Goal: Find specific page/section

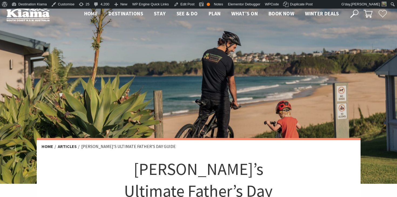
click at [244, 12] on span "What’s On" at bounding box center [244, 13] width 26 height 6
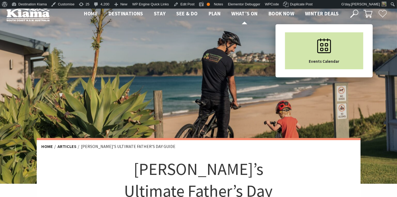
click at [330, 57] on icon "Main Menu" at bounding box center [323, 45] width 27 height 27
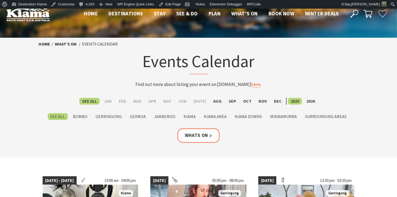
click at [354, 13] on icon at bounding box center [354, 14] width 8 height 8
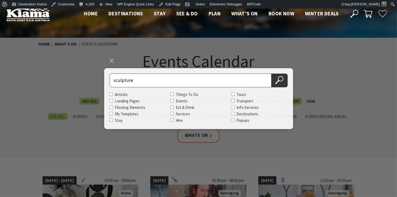
type input "sculpture"
click at [271, 74] on button "Search Now" at bounding box center [279, 81] width 16 height 14
click at [284, 80] on button "Search Now" at bounding box center [279, 81] width 16 height 14
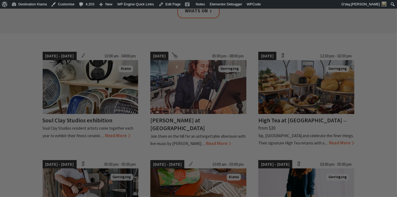
scroll to position [128, 0]
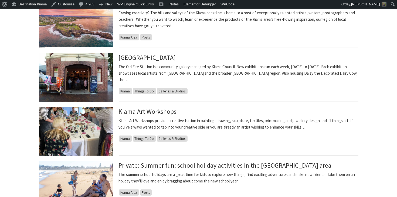
scroll to position [424, 0]
